Goal: Navigation & Orientation: Go to known website

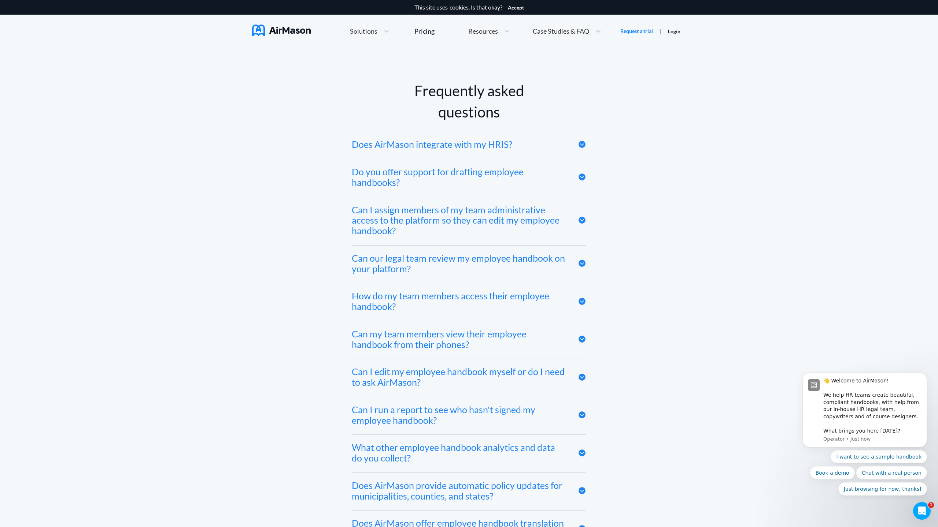
scroll to position [4025, 0]
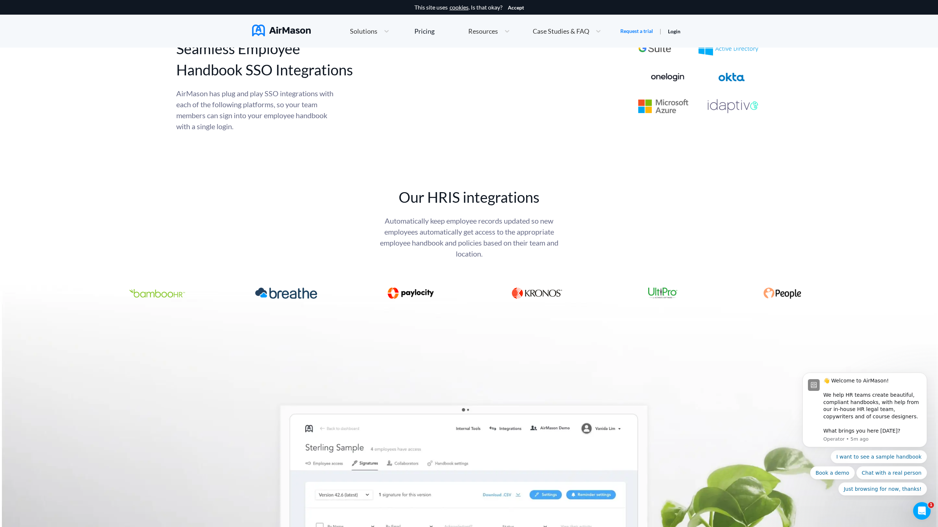
scroll to position [4025, 0]
